Goal: Transaction & Acquisition: Purchase product/service

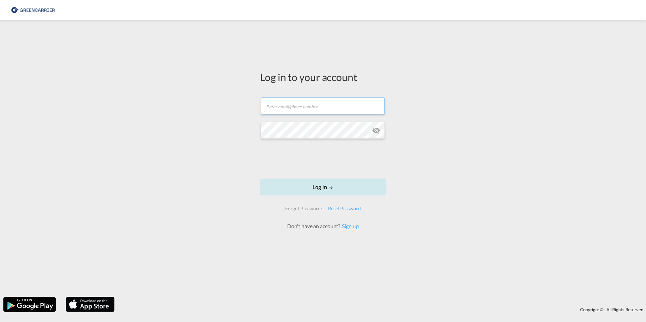
type input "[PERSON_NAME][EMAIL_ADDRESS][PERSON_NAME][DOMAIN_NAME]"
click at [328, 188] on button "Log In" at bounding box center [323, 187] width 126 height 17
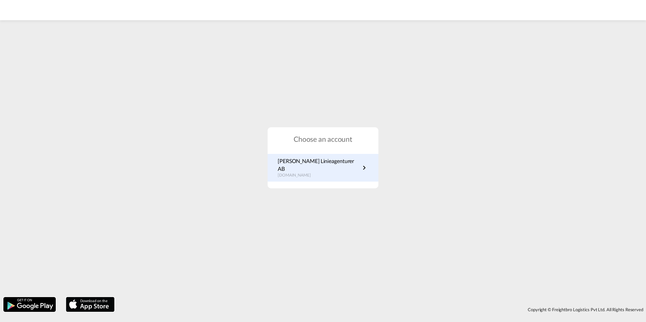
click at [327, 166] on p "[PERSON_NAME] Linieagenturer AB" at bounding box center [319, 165] width 82 height 15
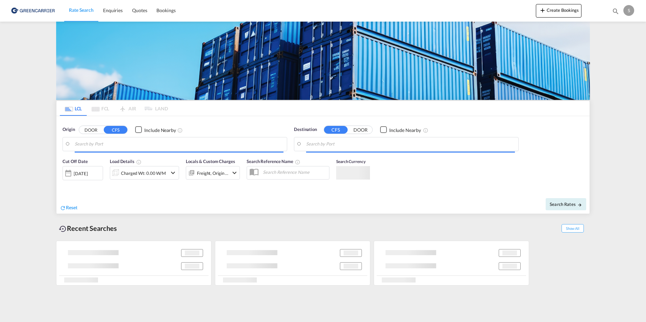
type input "SE-46232, [GEOGRAPHIC_DATA], [GEOGRAPHIC_DATA]"
type input "Ad Dammam, SADMM"
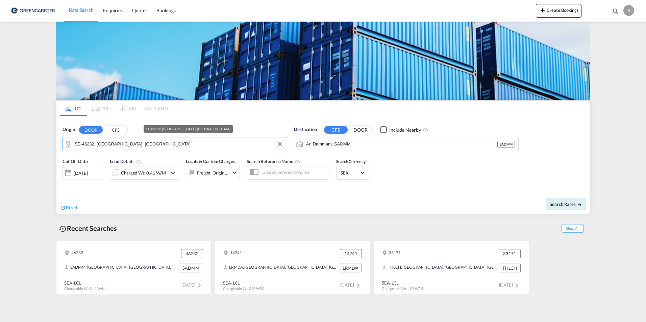
click at [114, 144] on input "SE-46232, [GEOGRAPHIC_DATA], [GEOGRAPHIC_DATA]" at bounding box center [179, 144] width 209 height 10
click at [114, 130] on button "CFS" at bounding box center [116, 130] width 24 height 8
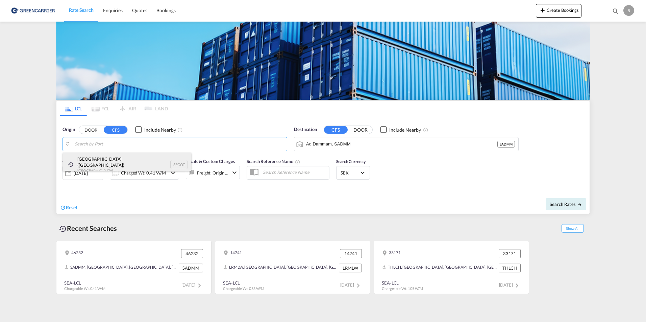
click at [97, 166] on div "[GEOGRAPHIC_DATA] ([GEOGRAPHIC_DATA]) [GEOGRAPHIC_DATA] SEGOT" at bounding box center [127, 165] width 128 height 24
type input "[GEOGRAPHIC_DATA] ([GEOGRAPHIC_DATA]), [GEOGRAPHIC_DATA]"
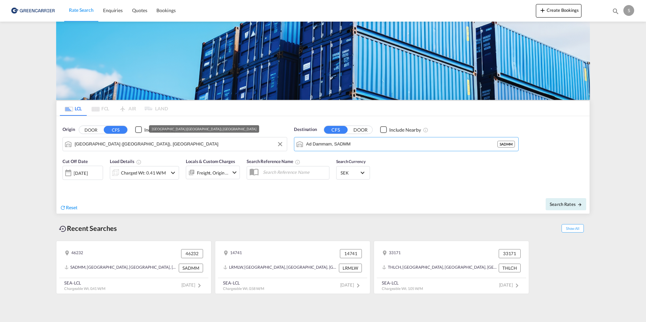
drag, startPoint x: 376, startPoint y: 145, endPoint x: 280, endPoint y: 146, distance: 95.7
click at [280, 146] on div "Origin DOOR CFS Include Nearby [GEOGRAPHIC_DATA] ([GEOGRAPHIC_DATA]), SEGOT Des…" at bounding box center [322, 135] width 533 height 39
drag, startPoint x: 352, startPoint y: 145, endPoint x: 292, endPoint y: 144, distance: 59.8
click at [292, 144] on div "Destination CFS DOOR Include Nearby Ad Dammam, SADMM SADMM" at bounding box center [407, 139] width 232 height 32
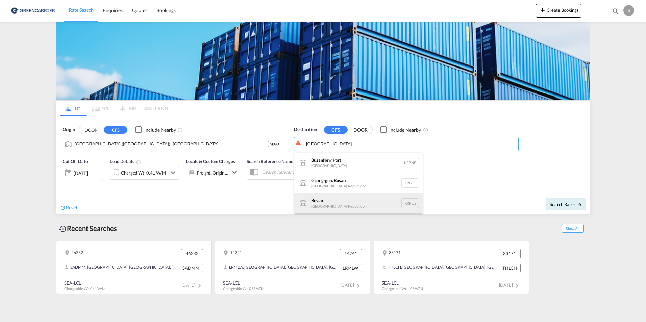
drag, startPoint x: 326, startPoint y: 199, endPoint x: 346, endPoint y: 197, distance: 20.0
click at [346, 197] on div "Busan Korea, Republic of KRPUS" at bounding box center [358, 203] width 128 height 20
type input "Busan, KRPUS"
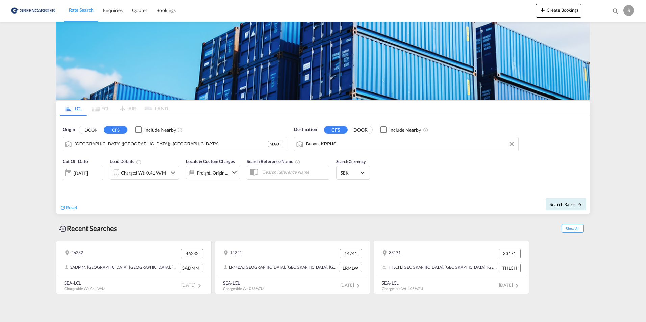
click at [159, 196] on div "Reset" at bounding box center [192, 202] width 265 height 19
click at [562, 202] on span "Search Rates" at bounding box center [566, 204] width 32 height 5
type input "SEGOT to KRPUS / [DATE]"
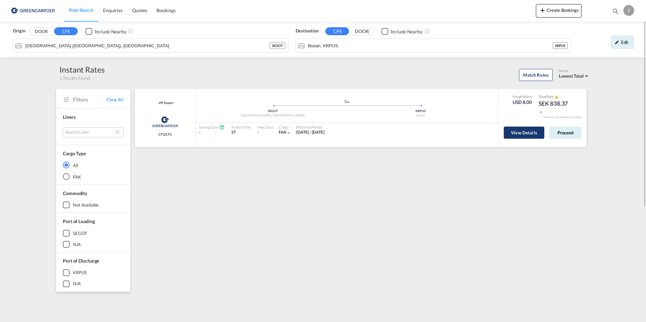
click at [534, 135] on button "View Details" at bounding box center [524, 133] width 41 height 12
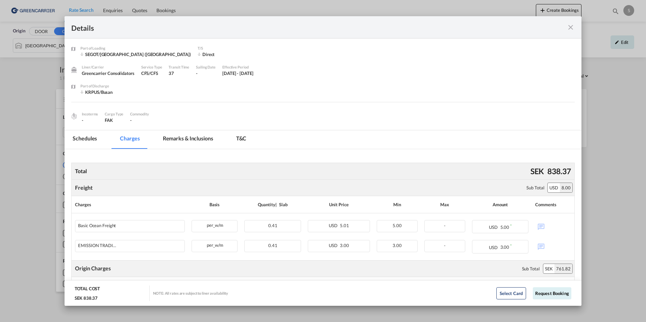
click at [574, 30] on md-icon "icon-close fg-AAA8AD m-0 cursor" at bounding box center [571, 27] width 8 height 8
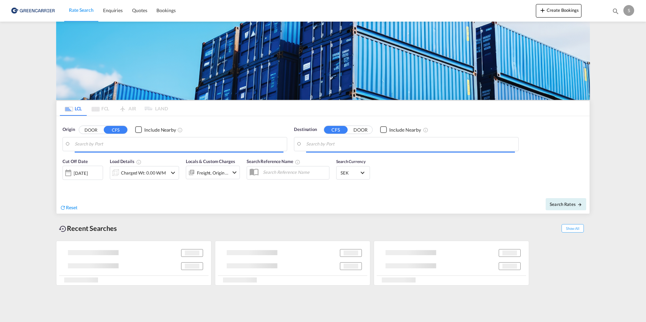
type input "[GEOGRAPHIC_DATA] ([GEOGRAPHIC_DATA]), [GEOGRAPHIC_DATA]"
type input "Busan, KRPUS"
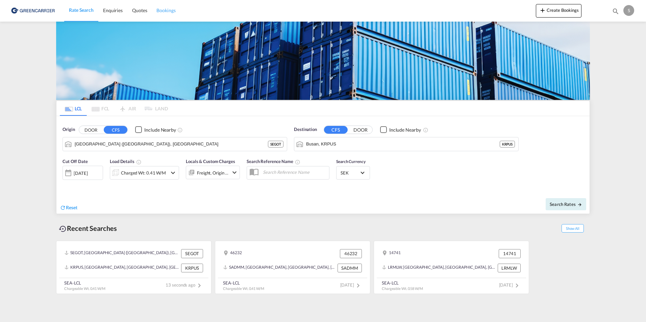
click at [168, 9] on span "Bookings" at bounding box center [165, 10] width 19 height 6
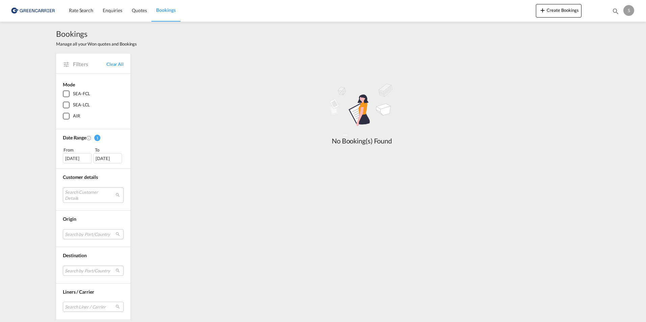
click at [41, 11] on img at bounding box center [33, 10] width 46 height 15
click at [18, 9] on img at bounding box center [33, 10] width 46 height 15
click at [67, 103] on div "SEA-LCL" at bounding box center [66, 105] width 7 height 7
